Goal: Transaction & Acquisition: Book appointment/travel/reservation

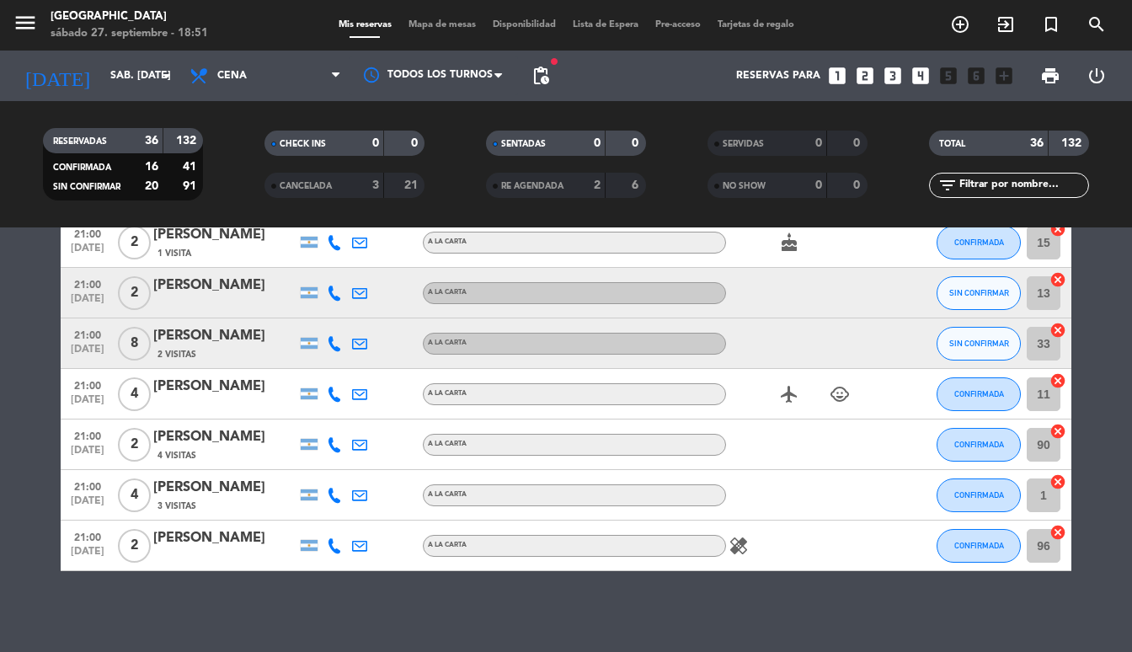
scroll to position [1095, 0]
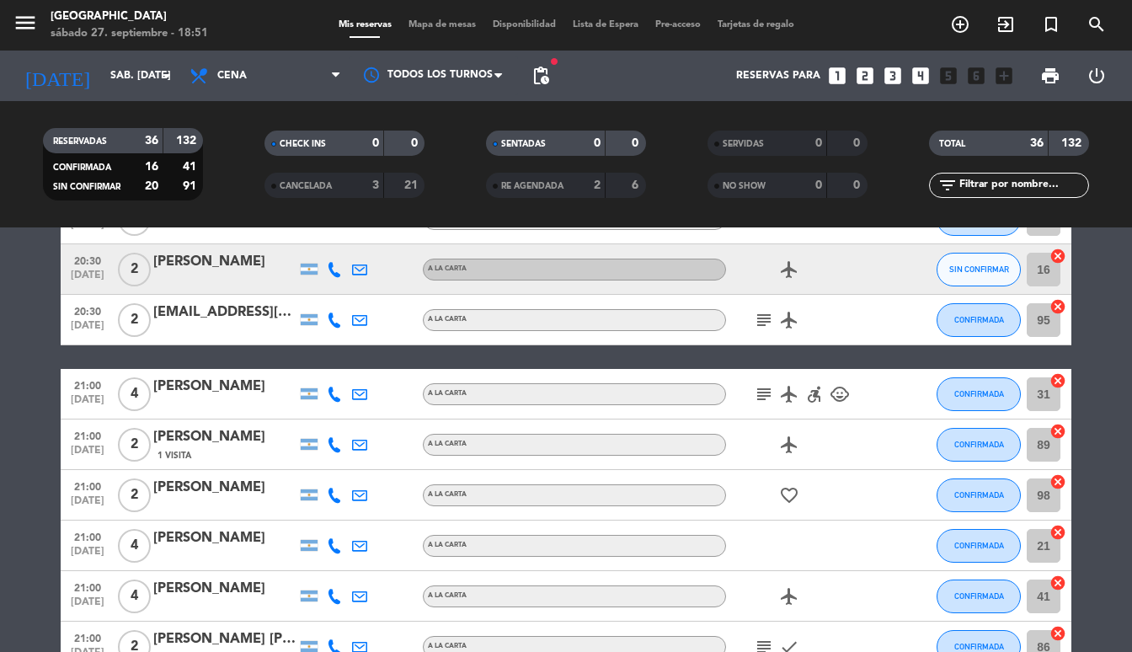
click at [917, 75] on icon "looks_4" at bounding box center [920, 76] width 22 height 22
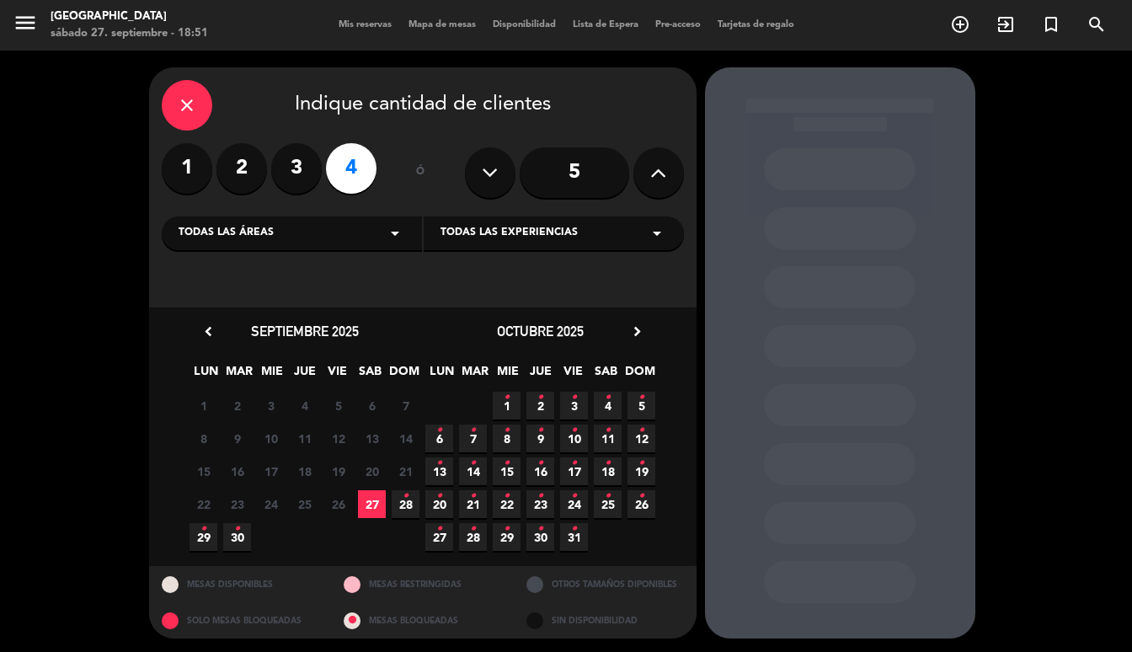
click at [365, 501] on span "27" at bounding box center [372, 504] width 28 height 28
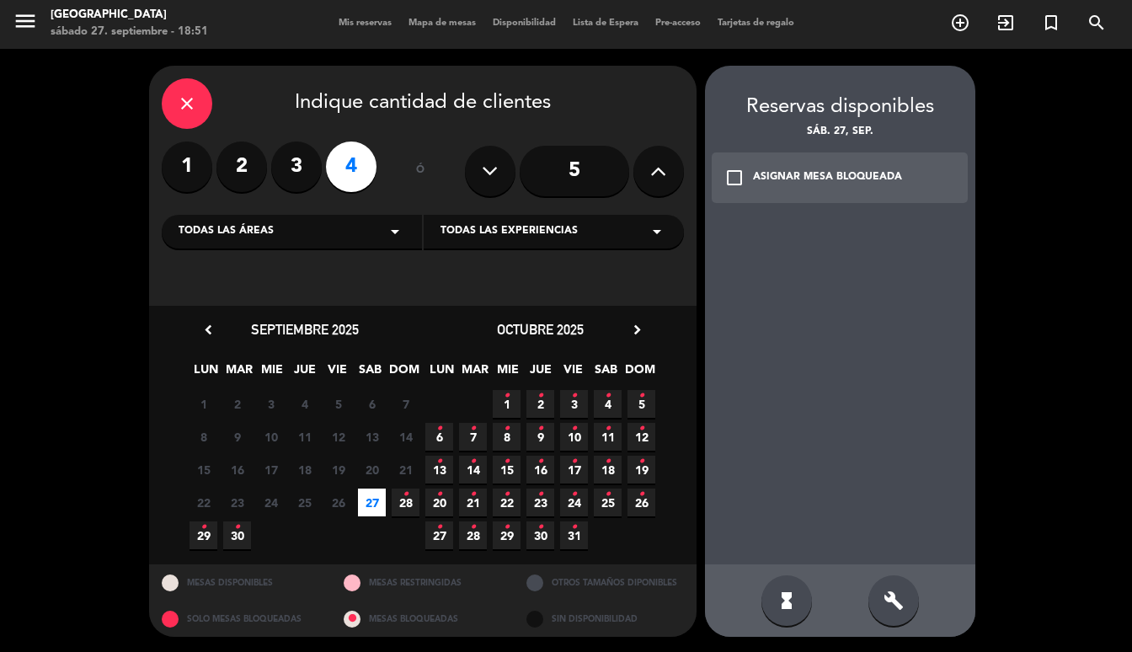
click at [731, 181] on icon "check_box_outline_blank" at bounding box center [734, 178] width 20 height 20
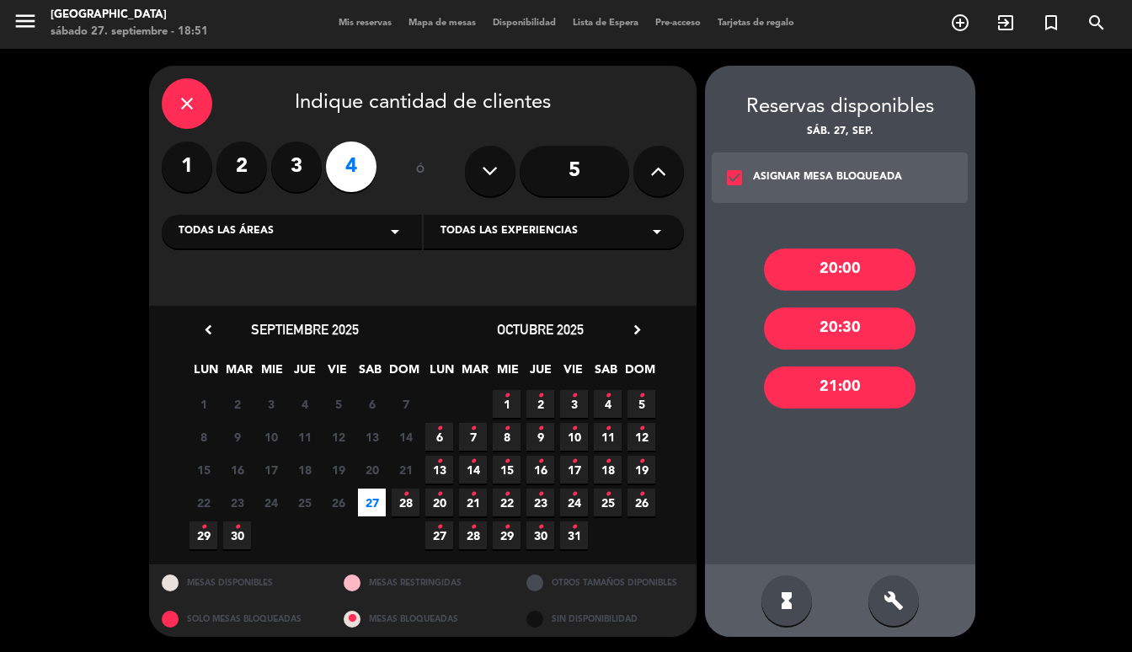
click at [791, 265] on div "20:00" at bounding box center [840, 269] width 152 height 42
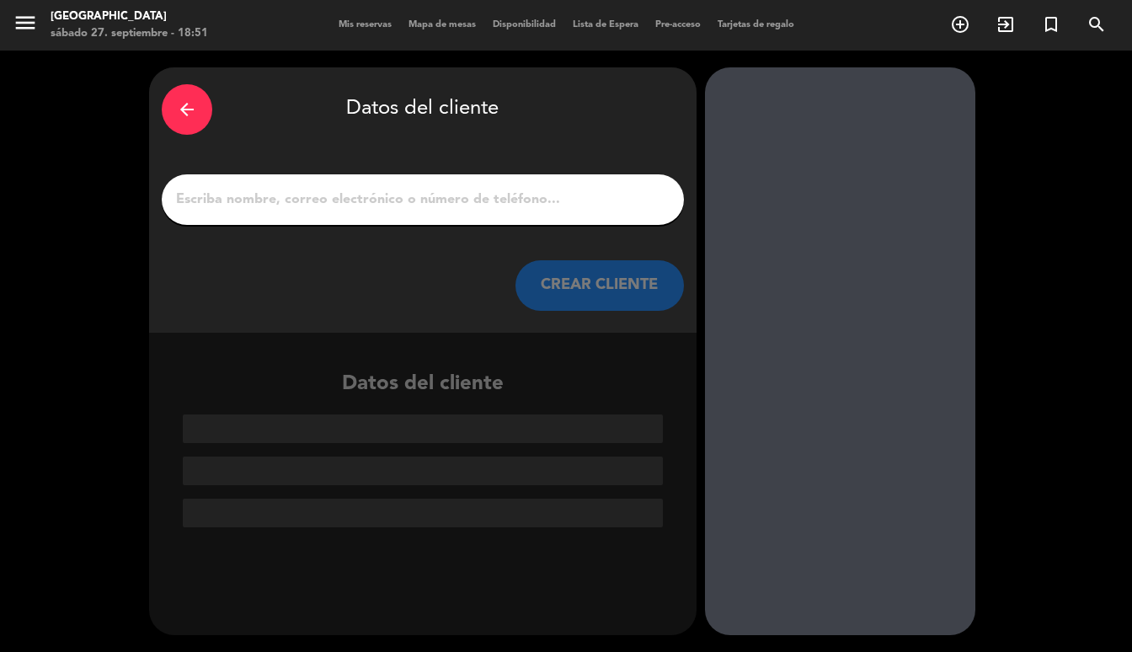
scroll to position [0, 0]
click at [356, 195] on input "1" at bounding box center [422, 200] width 497 height 24
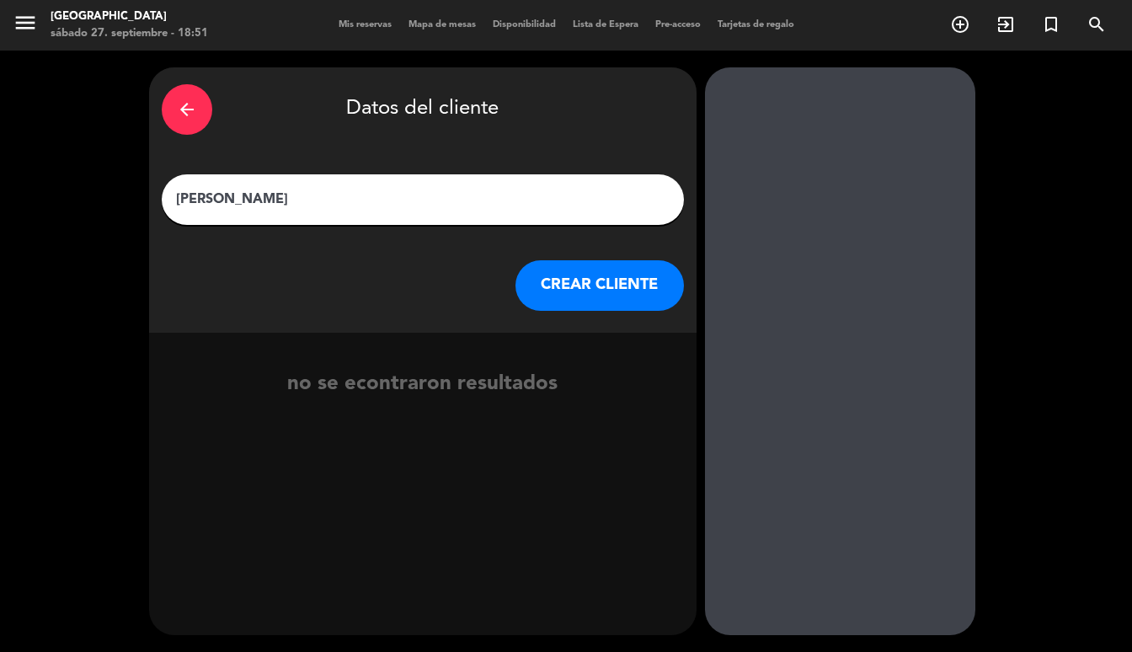
type input "[PERSON_NAME]"
click at [578, 288] on button "CREAR CLIENTE" at bounding box center [599, 285] width 168 height 51
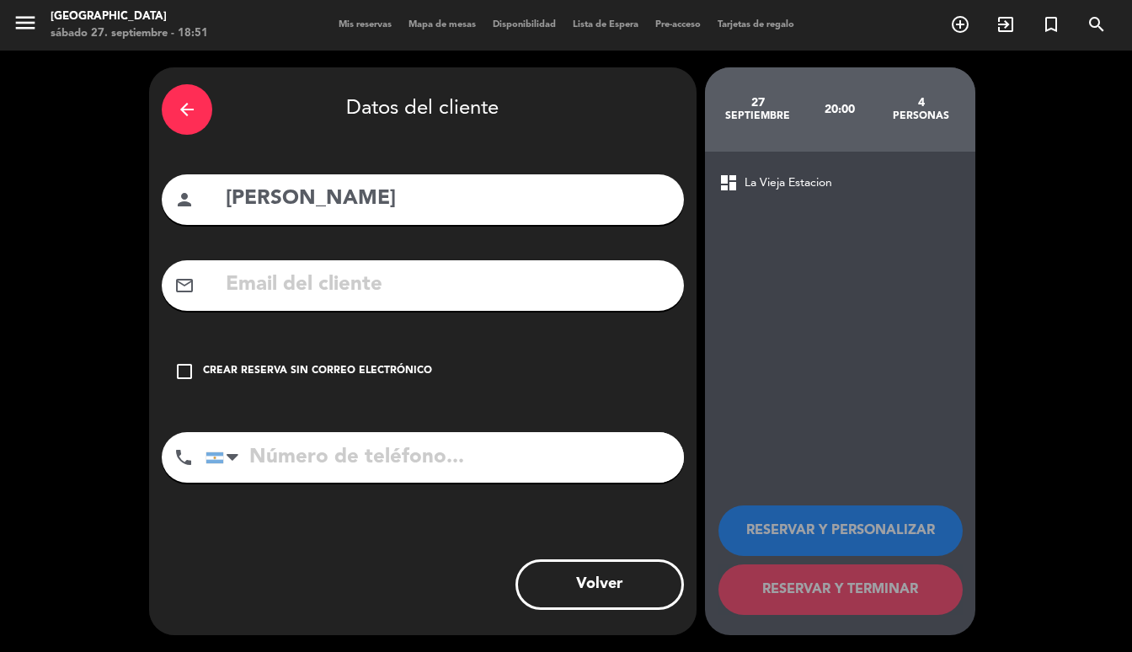
click at [184, 370] on icon "check_box_outline_blank" at bounding box center [184, 371] width 20 height 20
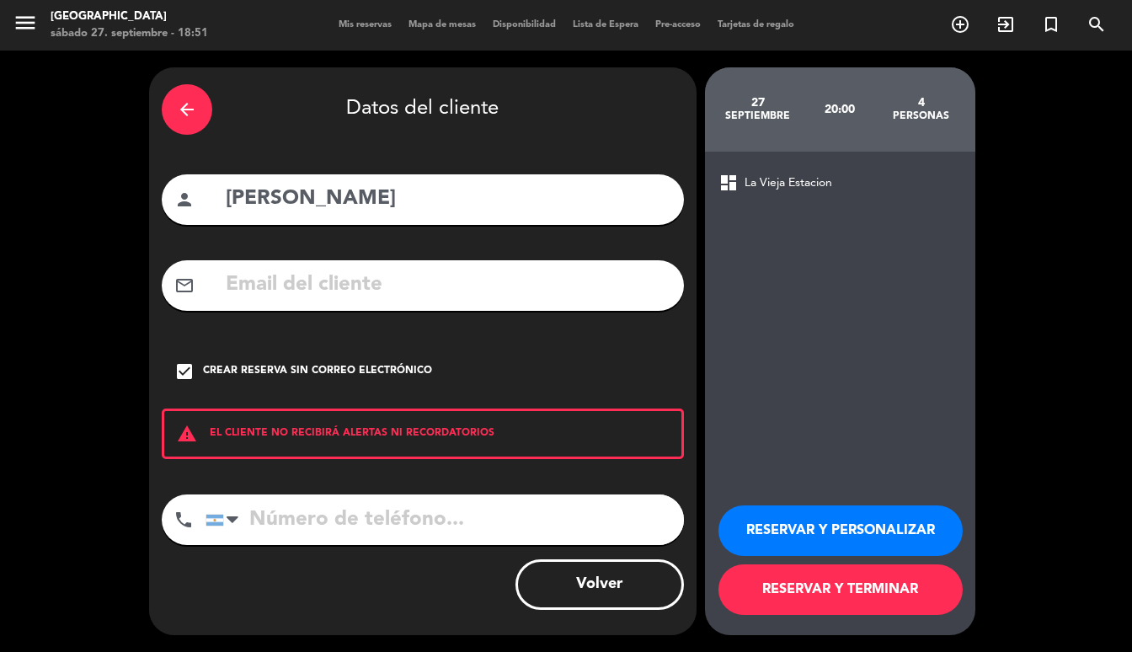
click at [760, 588] on button "RESERVAR Y TERMINAR" at bounding box center [840, 589] width 244 height 51
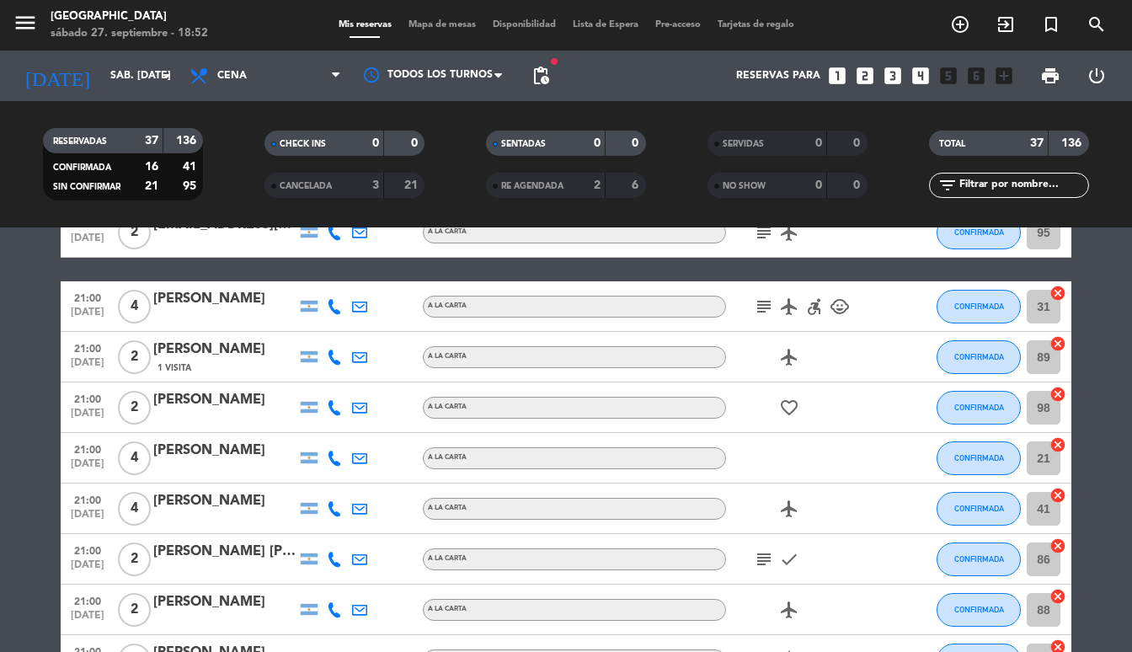
scroll to position [812, 0]
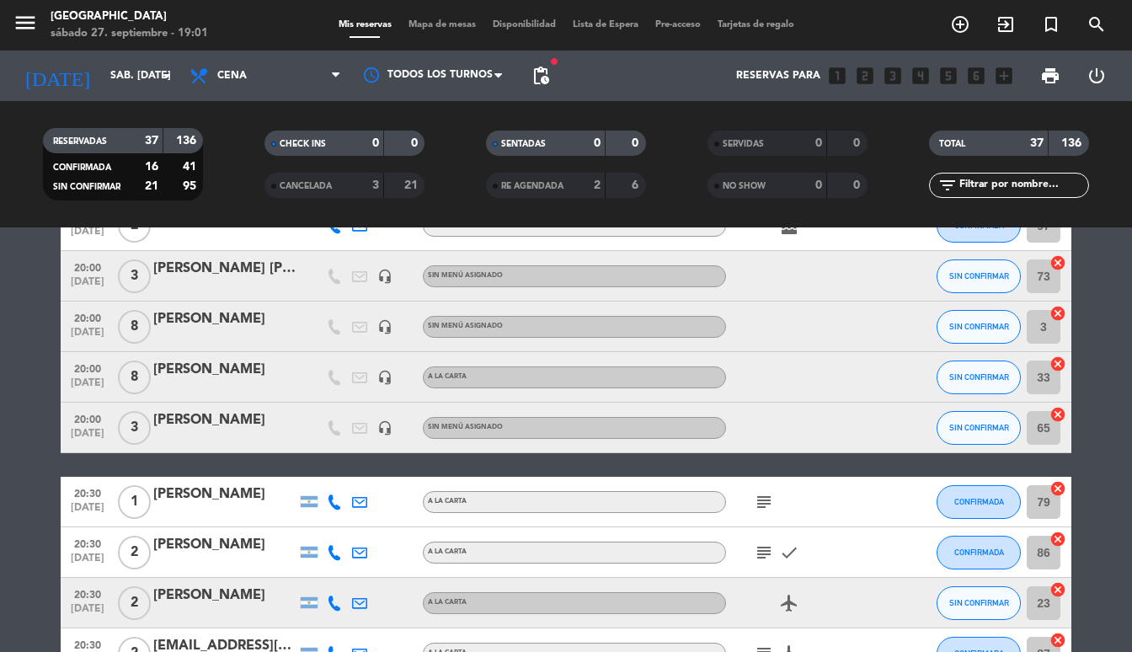
scroll to position [391, 0]
